Goal: Information Seeking & Learning: Learn about a topic

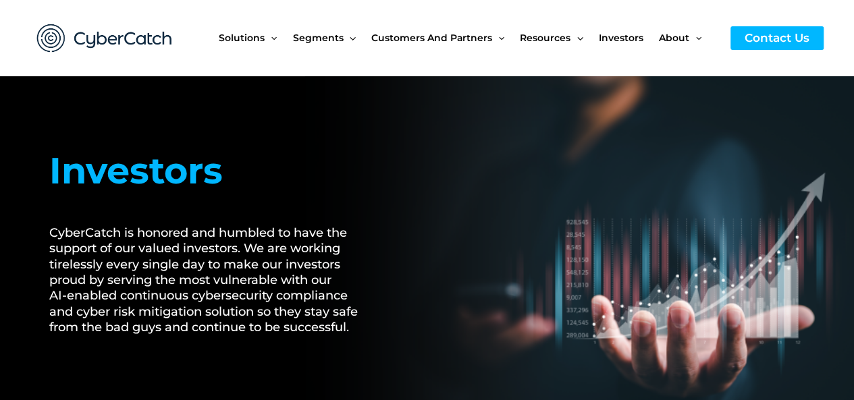
click at [143, 172] on h1 "Investors" at bounding box center [211, 171] width 325 height 55
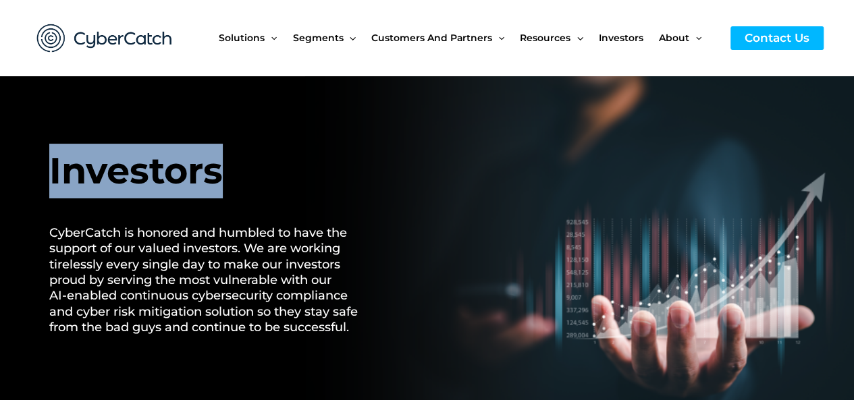
click at [143, 172] on h1 "Investors" at bounding box center [211, 171] width 325 height 55
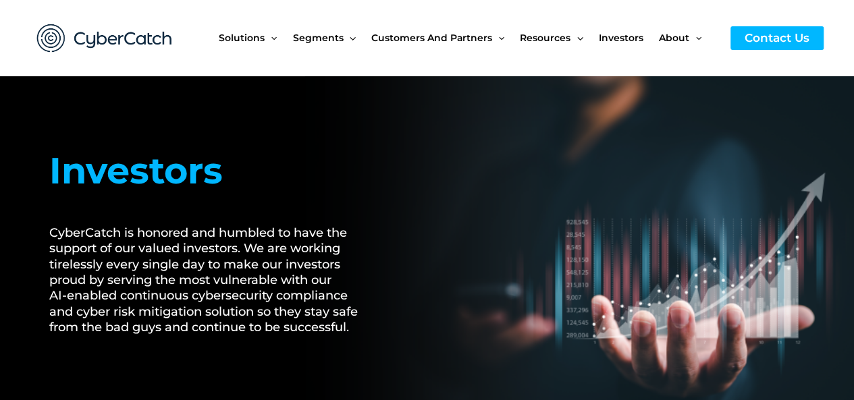
click at [207, 61] on div "Solutions Menu Toggle US Compliance Manager Canada Compliance Manager EU Compli…" at bounding box center [424, 38] width 800 height 76
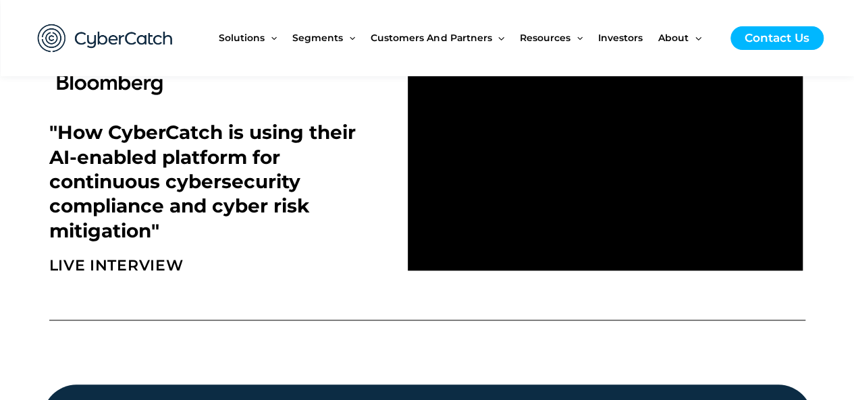
scroll to position [539, 0]
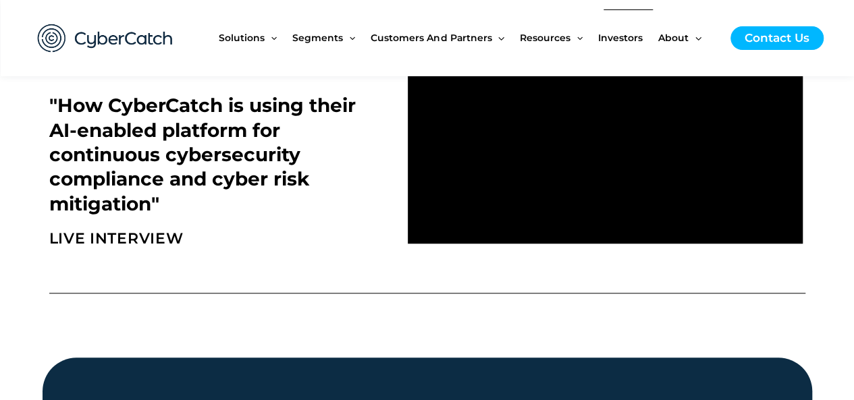
click at [629, 40] on span "Investors" at bounding box center [620, 37] width 45 height 57
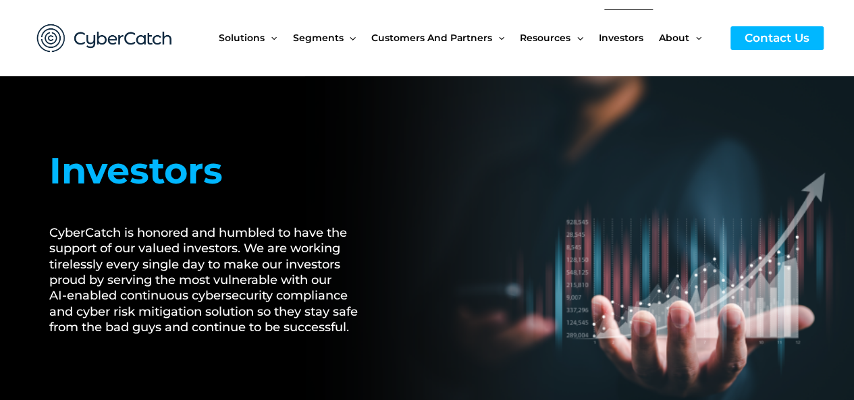
click at [635, 40] on span "Investors" at bounding box center [621, 37] width 45 height 57
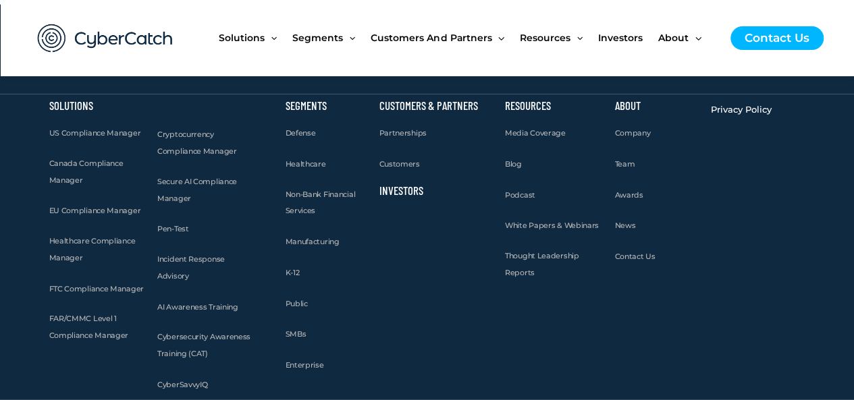
scroll to position [4185, 0]
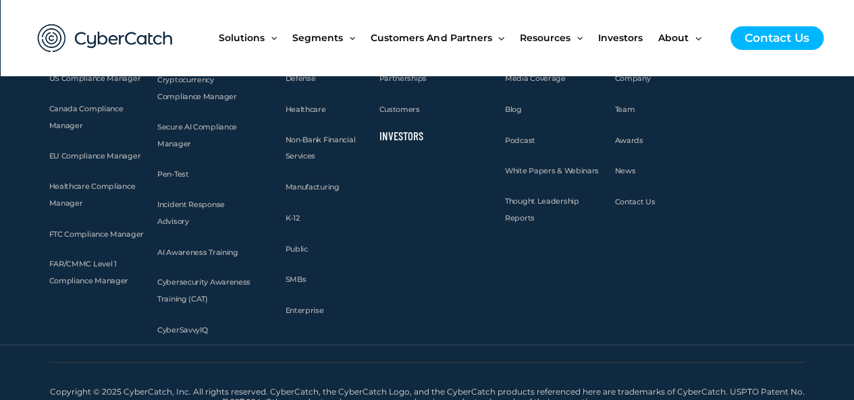
scroll to position [4238, 0]
